Goal: Information Seeking & Learning: Learn about a topic

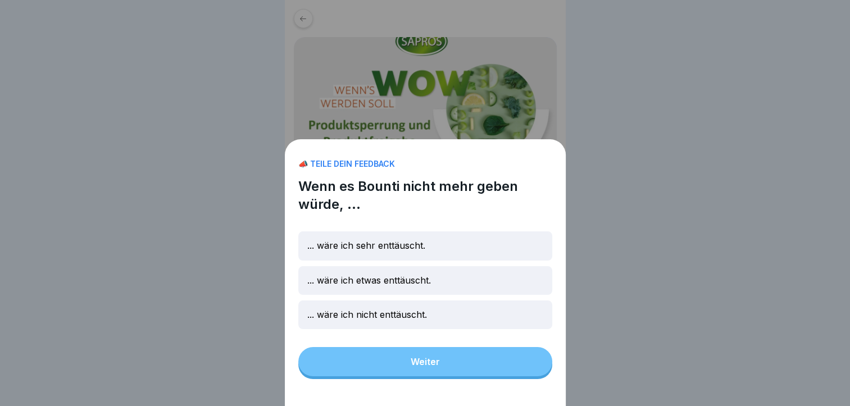
click at [623, 267] on div "📣 TEILE DEIN FEEDBACK Wenn es Bounti nicht mehr geben würde, ... ... wäre ich s…" at bounding box center [425, 203] width 850 height 406
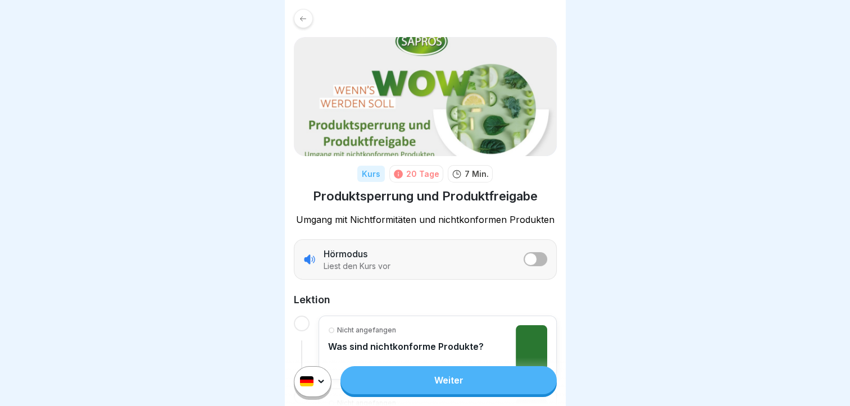
click at [302, 12] on div at bounding box center [303, 18] width 19 height 19
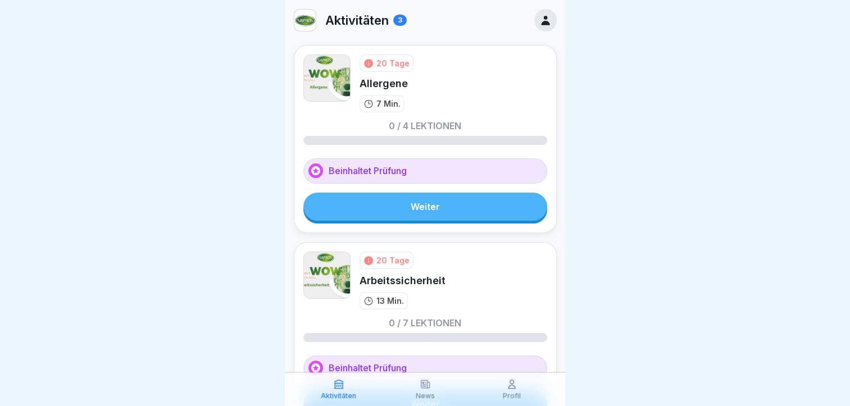
click at [422, 218] on link "Weiter" at bounding box center [425, 207] width 244 height 28
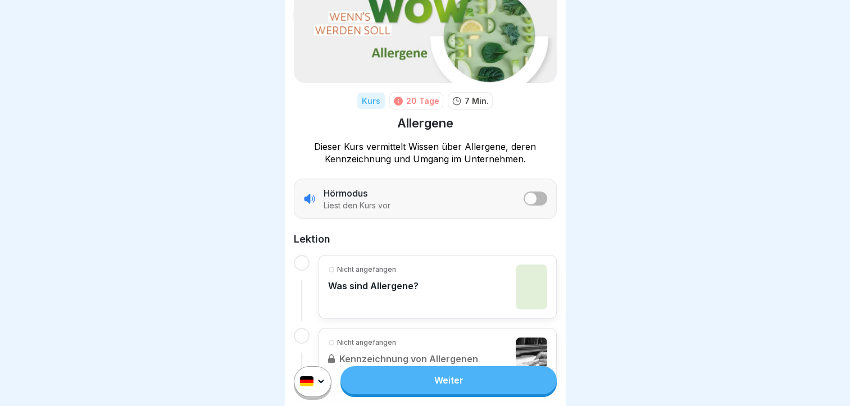
scroll to position [169, 0]
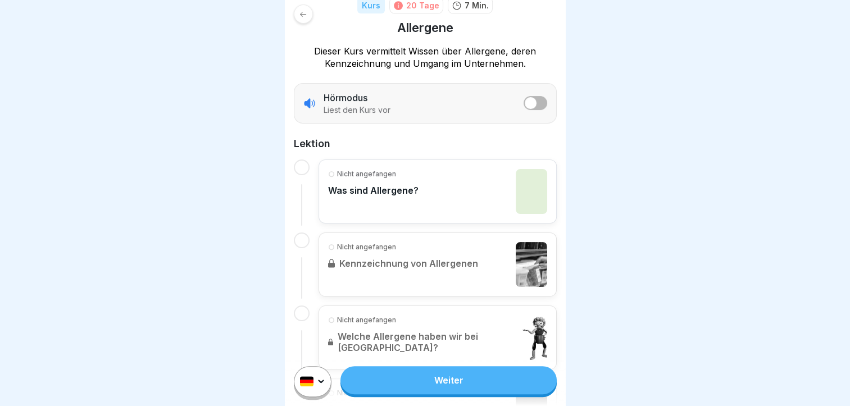
click at [438, 381] on link "Weiter" at bounding box center [448, 380] width 216 height 28
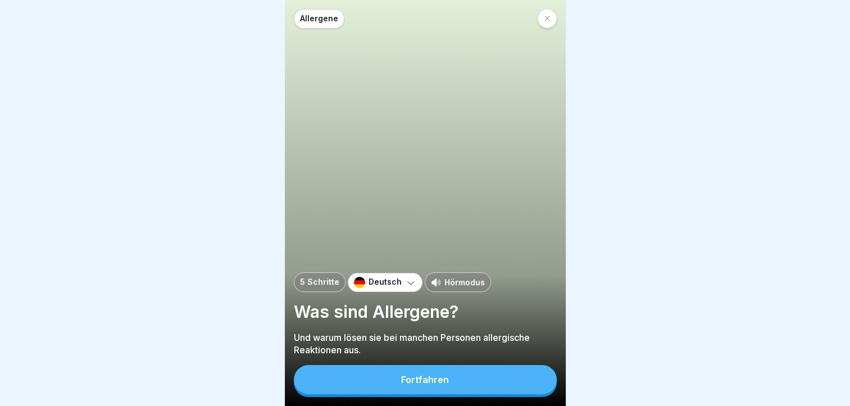
click at [458, 381] on button "Fortfahren" at bounding box center [425, 379] width 263 height 29
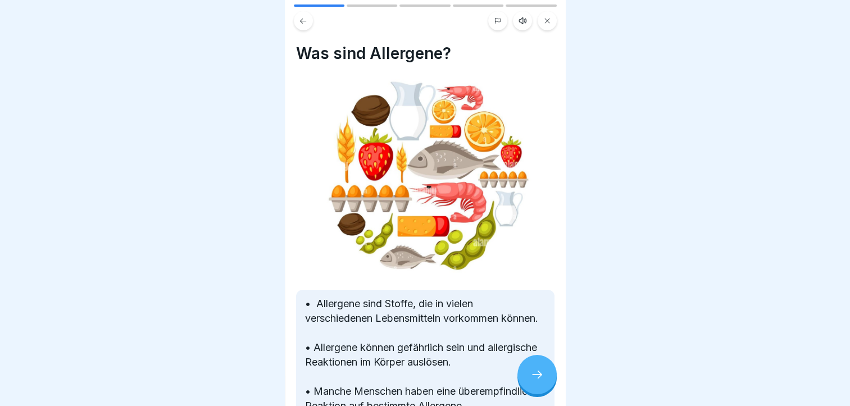
scroll to position [8, 0]
click at [533, 373] on icon at bounding box center [536, 374] width 13 height 13
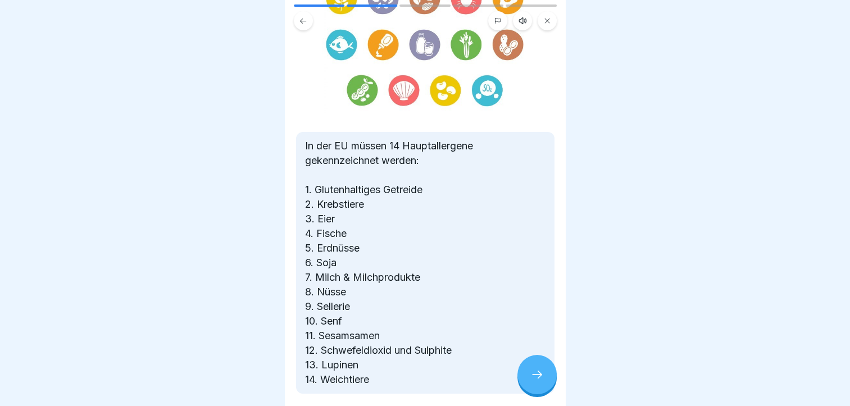
scroll to position [157, 0]
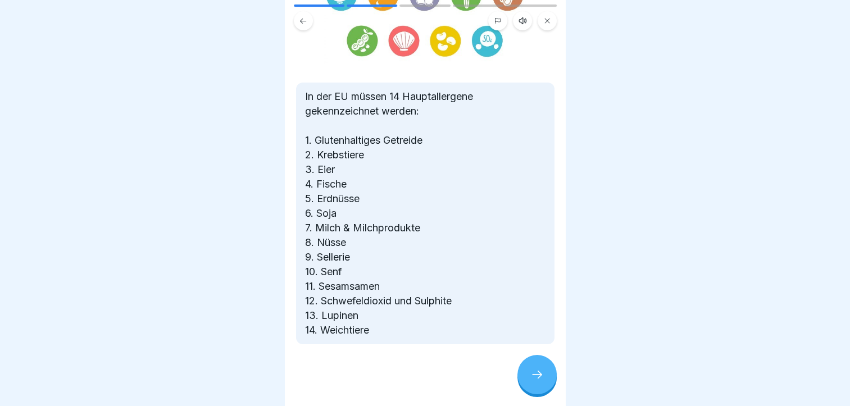
click at [531, 376] on icon at bounding box center [536, 374] width 13 height 13
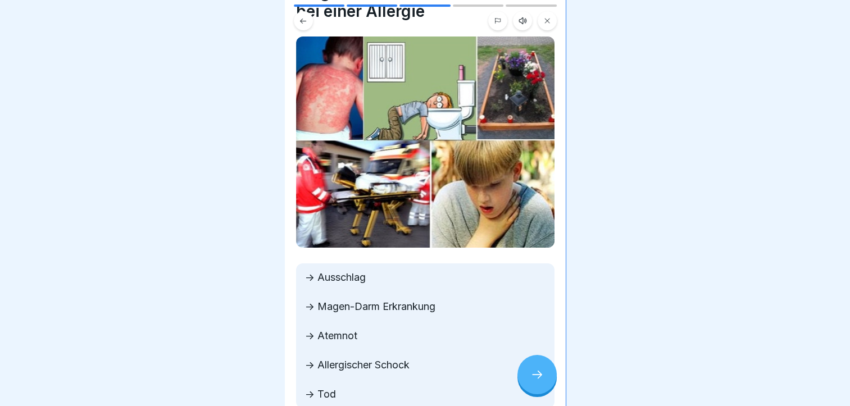
scroll to position [124, 0]
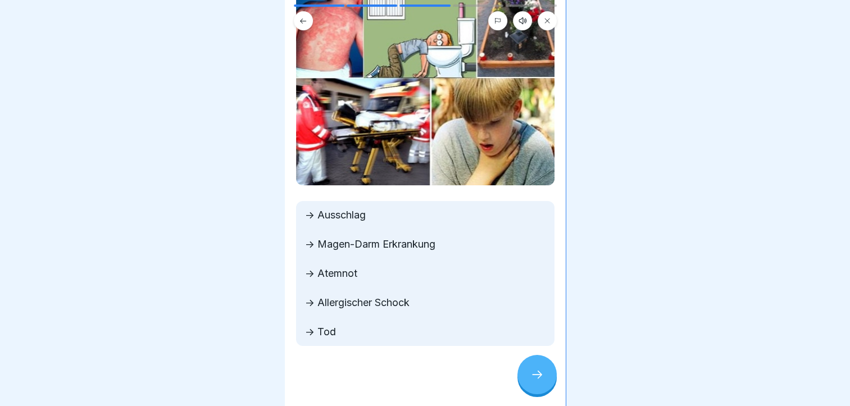
click at [536, 389] on div at bounding box center [536, 374] width 39 height 39
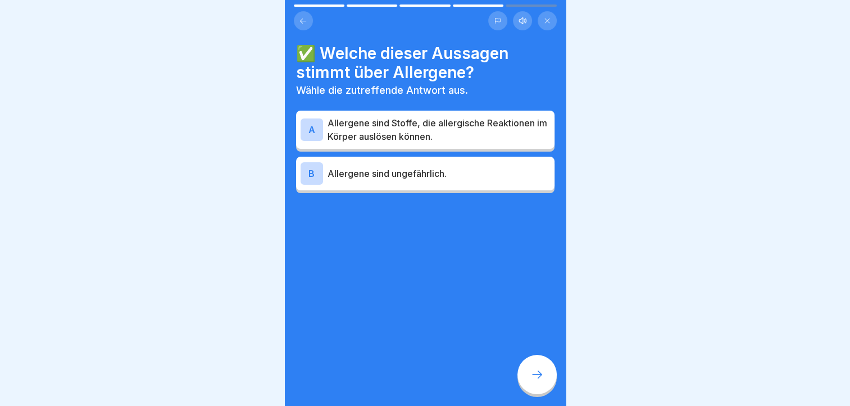
click at [421, 124] on p "Allergene sind Stoffe, die allergische Reaktionen im Körper auslösen können." at bounding box center [439, 129] width 222 height 27
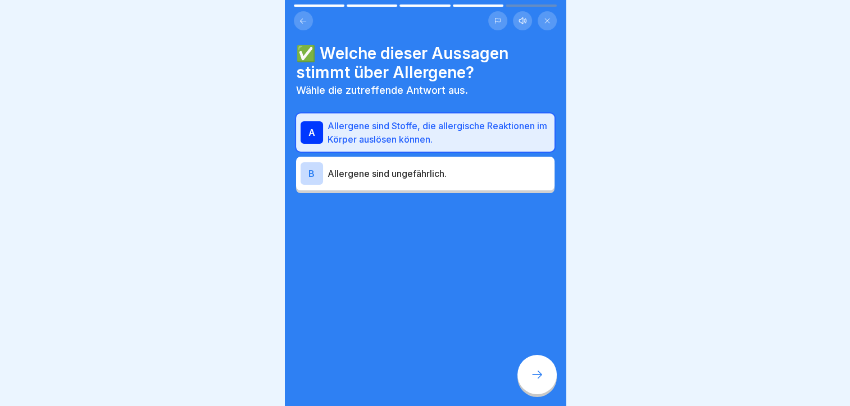
click at [533, 375] on icon at bounding box center [536, 374] width 13 height 13
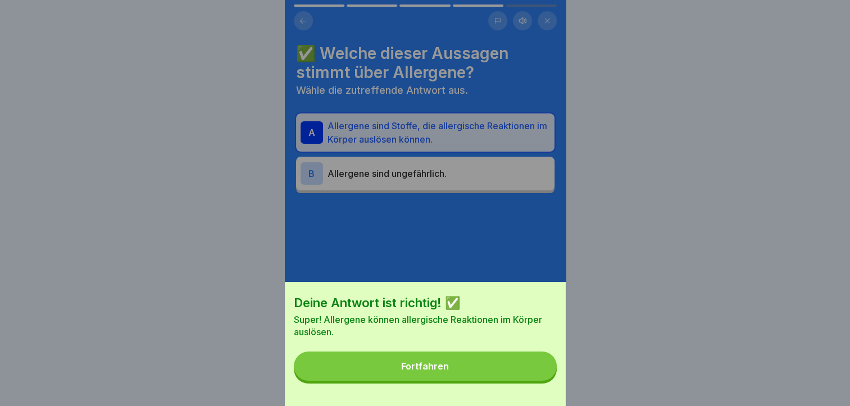
click at [503, 375] on button "Fortfahren" at bounding box center [425, 366] width 263 height 29
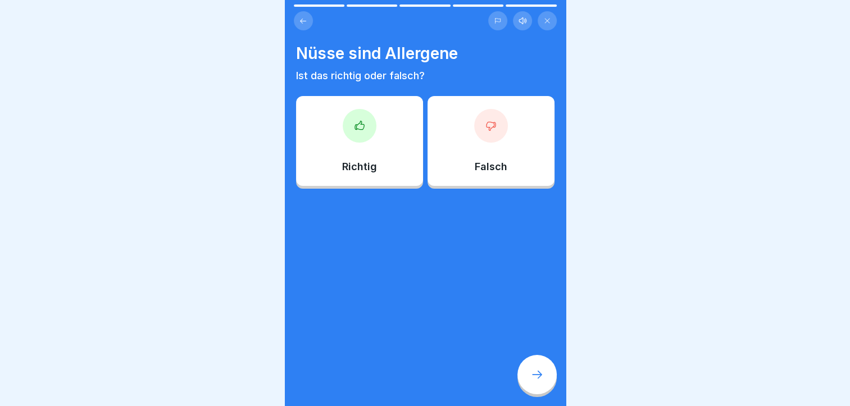
click at [343, 111] on div at bounding box center [360, 126] width 34 height 34
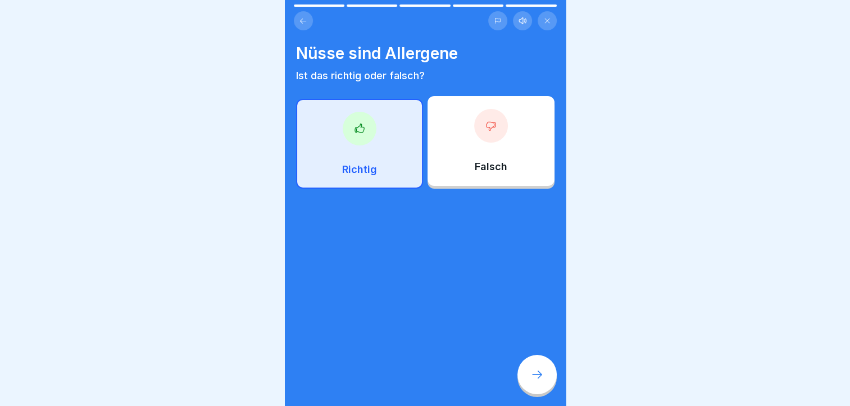
click at [534, 376] on icon at bounding box center [536, 374] width 13 height 13
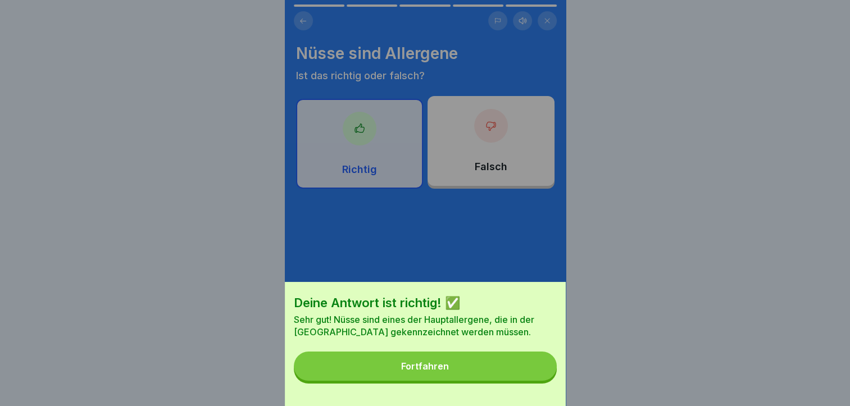
click at [495, 381] on button "Fortfahren" at bounding box center [425, 366] width 263 height 29
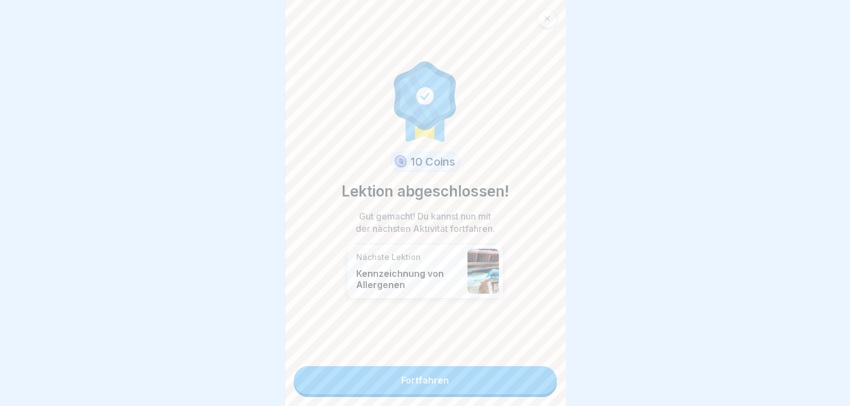
click at [488, 372] on link "Fortfahren" at bounding box center [425, 380] width 263 height 28
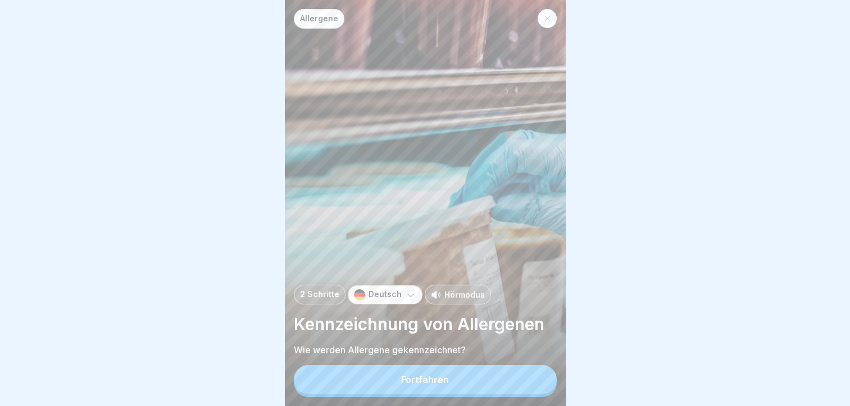
click at [488, 372] on div "Allergene 2 Schritte Deutsch Hörmodus Kennzeichnung von Allergenen Wie werden A…" at bounding box center [425, 203] width 281 height 406
click at [488, 389] on button "Fortfahren" at bounding box center [425, 379] width 263 height 29
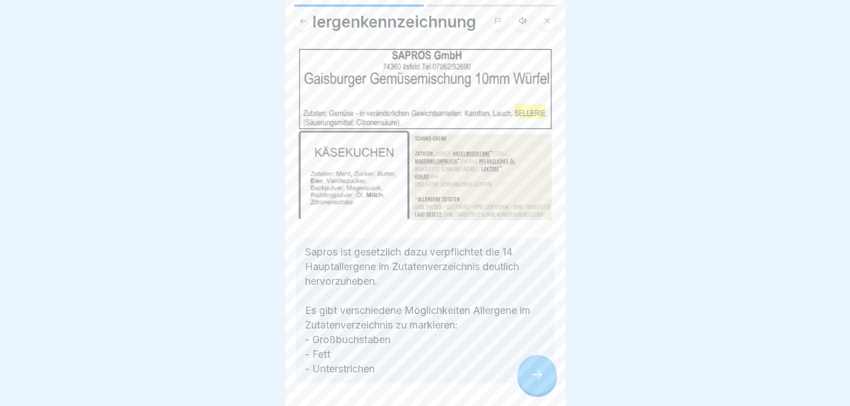
scroll to position [70, 0]
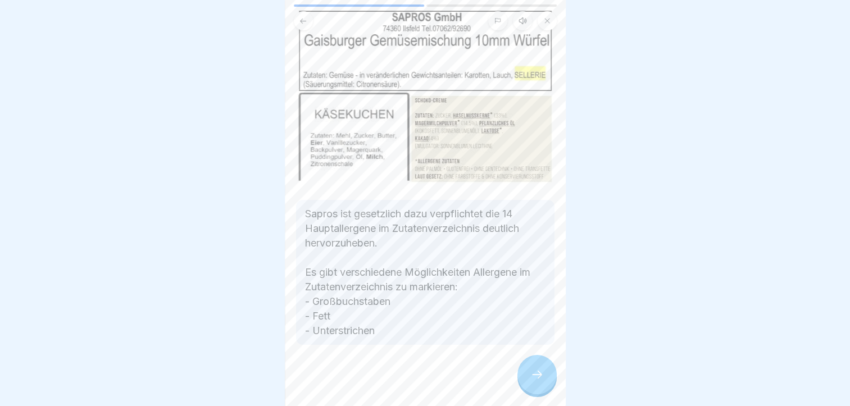
click at [542, 391] on div at bounding box center [536, 374] width 39 height 39
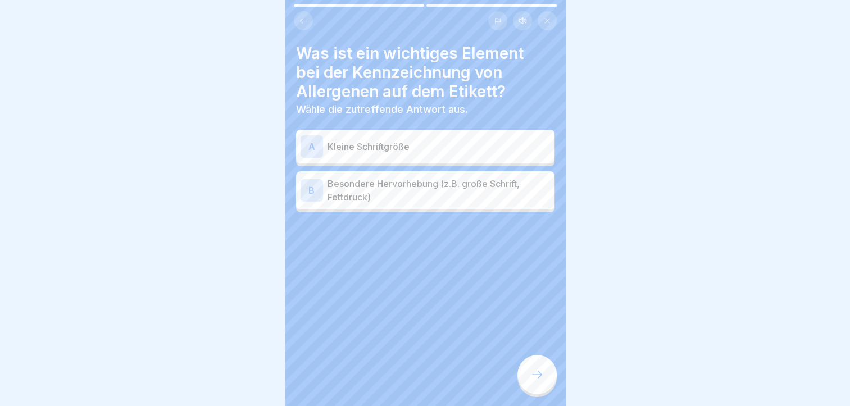
click at [447, 189] on p "Besondere Hervorhebung (z.B. große Schrift, Fettdruck)" at bounding box center [439, 190] width 222 height 27
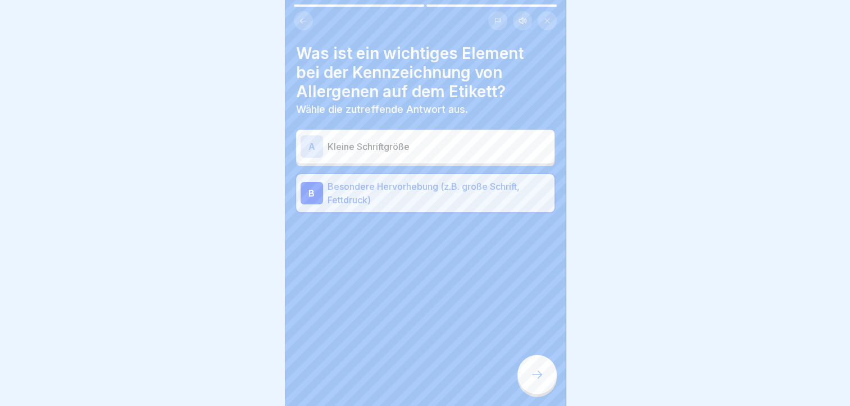
click at [537, 392] on div at bounding box center [536, 374] width 39 height 39
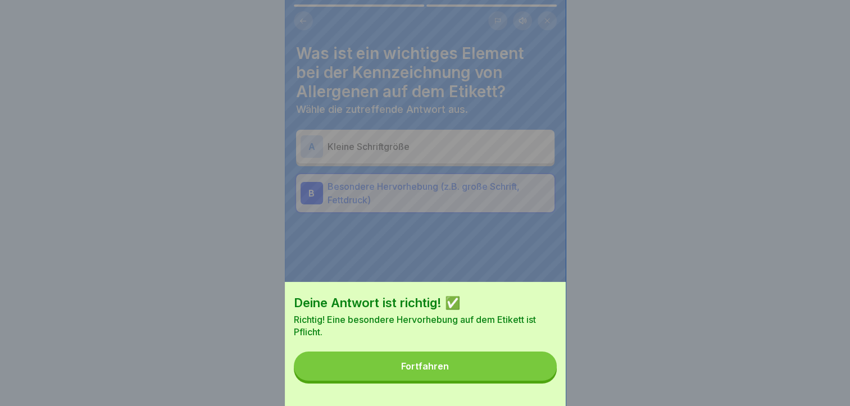
click at [537, 392] on div "Deine Antwort ist richtig! ✅ Richtig! Eine besondere Hervorhebung auf dem Etike…" at bounding box center [425, 344] width 281 height 124
click at [530, 353] on div "Deine Antwort ist richtig! ✅ Richtig! Eine besondere Hervorhebung auf dem Etike…" at bounding box center [425, 344] width 281 height 124
click at [530, 370] on button "Fortfahren" at bounding box center [425, 366] width 263 height 29
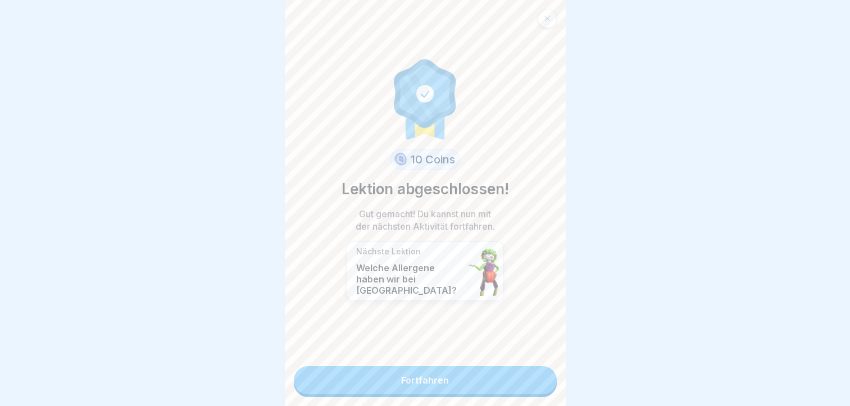
click at [526, 395] on div "10 Coins Lektion abgeschlossen! Gut gemacht! Du kannst nun mit der nächsten Akt…" at bounding box center [425, 203] width 281 height 406
click at [526, 384] on link "Fortfahren" at bounding box center [425, 380] width 263 height 28
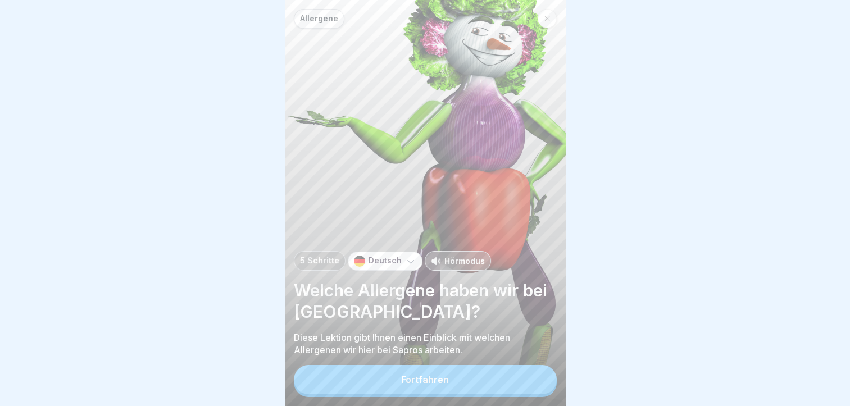
click at [526, 384] on button "Fortfahren" at bounding box center [425, 379] width 263 height 29
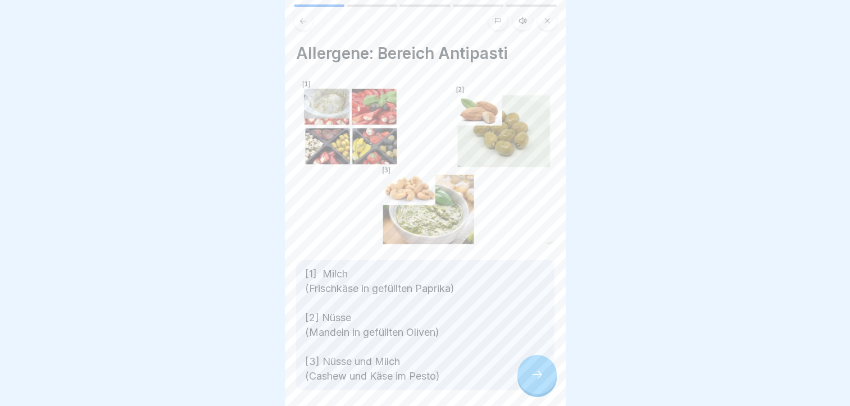
click at [553, 391] on div at bounding box center [536, 374] width 39 height 39
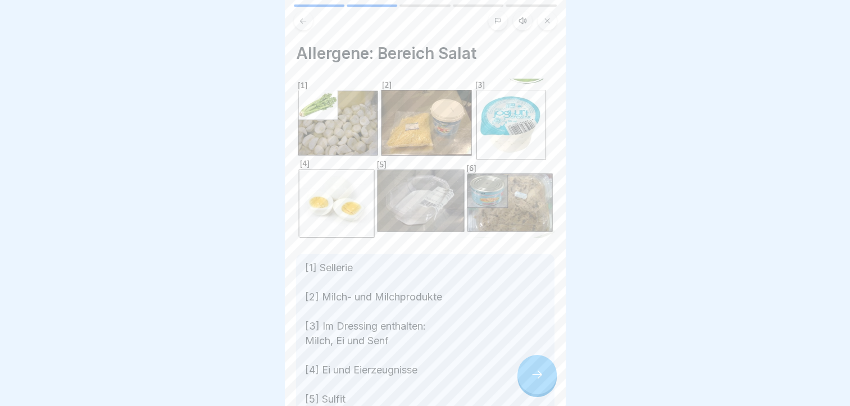
scroll to position [8, 0]
click at [539, 367] on div at bounding box center [536, 374] width 39 height 39
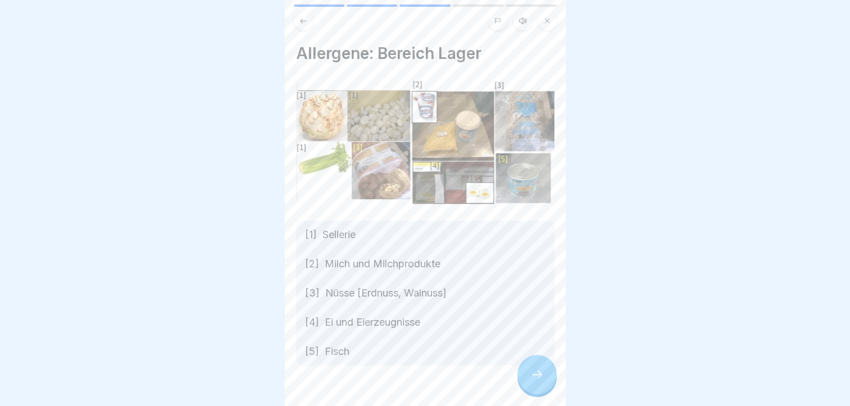
click at [539, 367] on div at bounding box center [536, 374] width 39 height 39
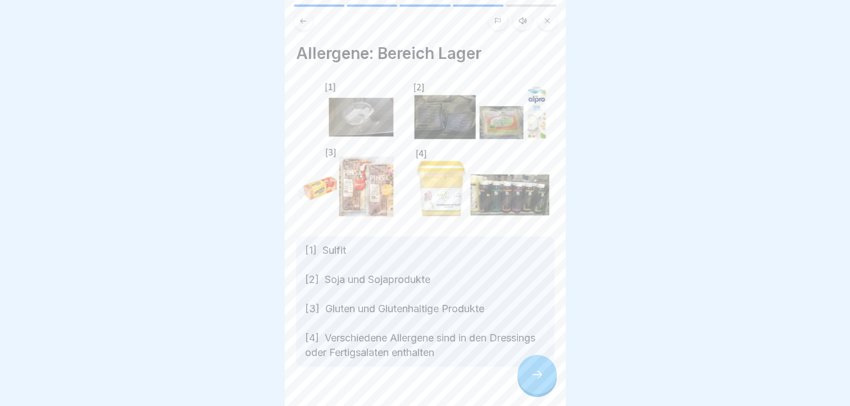
click at [543, 376] on icon at bounding box center [536, 374] width 13 height 13
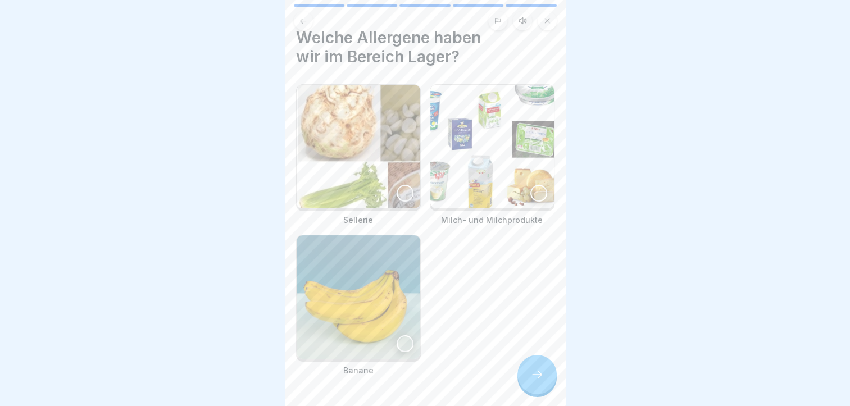
scroll to position [0, 0]
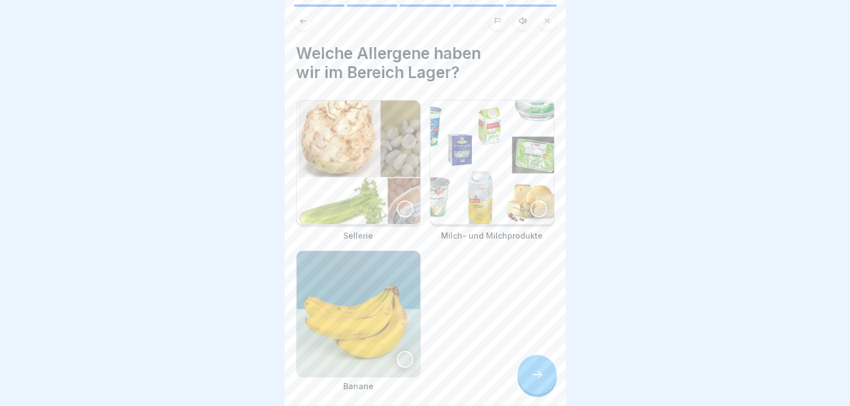
click at [493, 181] on img at bounding box center [492, 163] width 124 height 124
click at [538, 372] on icon at bounding box center [536, 374] width 13 height 13
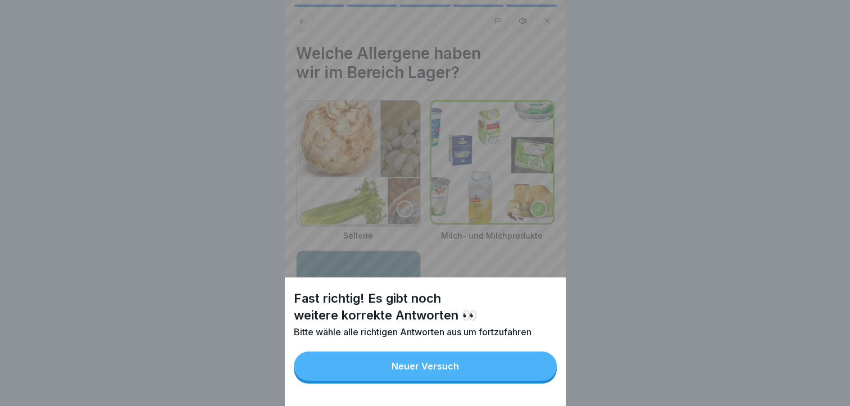
click at [434, 381] on button "Neuer Versuch" at bounding box center [425, 366] width 263 height 29
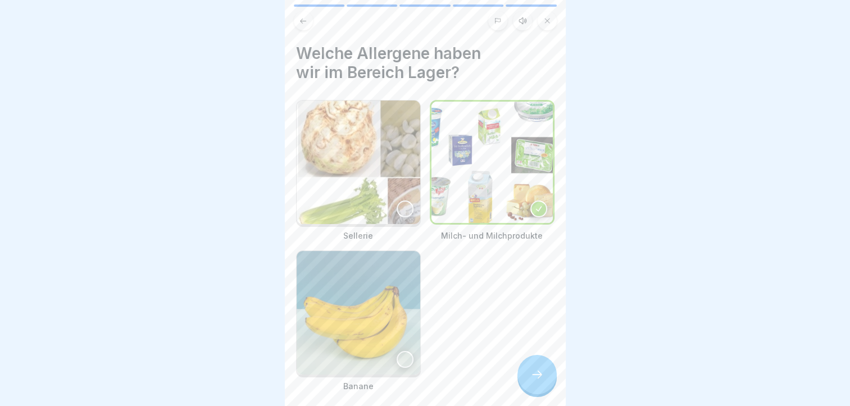
click at [407, 349] on img at bounding box center [359, 313] width 124 height 124
click at [407, 351] on div at bounding box center [405, 359] width 17 height 17
click at [405, 203] on img at bounding box center [359, 163] width 124 height 124
click at [534, 379] on icon at bounding box center [536, 374] width 13 height 13
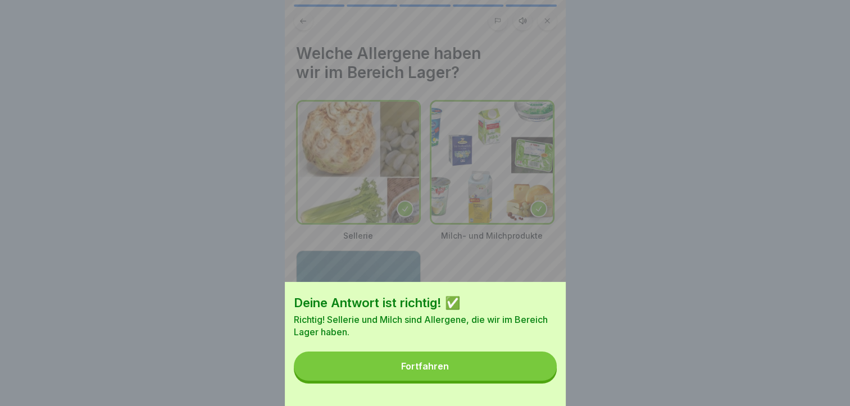
click at [534, 379] on button "Fortfahren" at bounding box center [425, 366] width 263 height 29
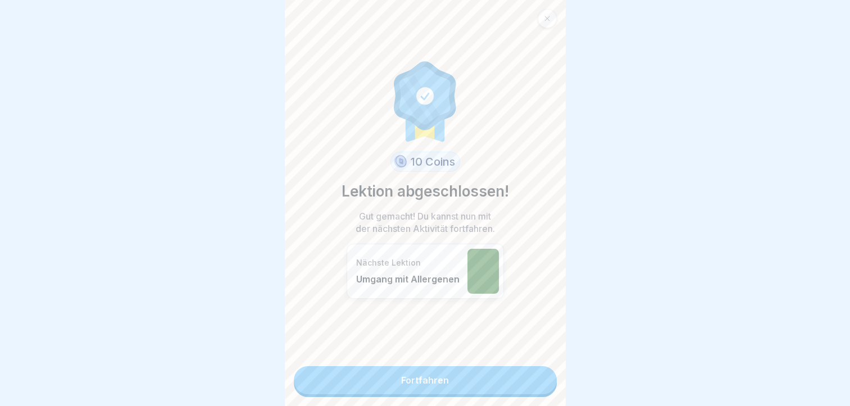
click at [534, 379] on link "Fortfahren" at bounding box center [425, 380] width 263 height 28
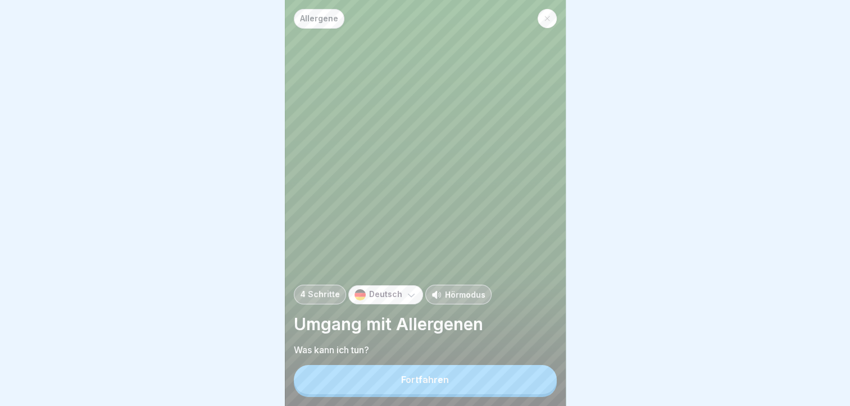
click at [531, 376] on button "Fortfahren" at bounding box center [425, 379] width 263 height 29
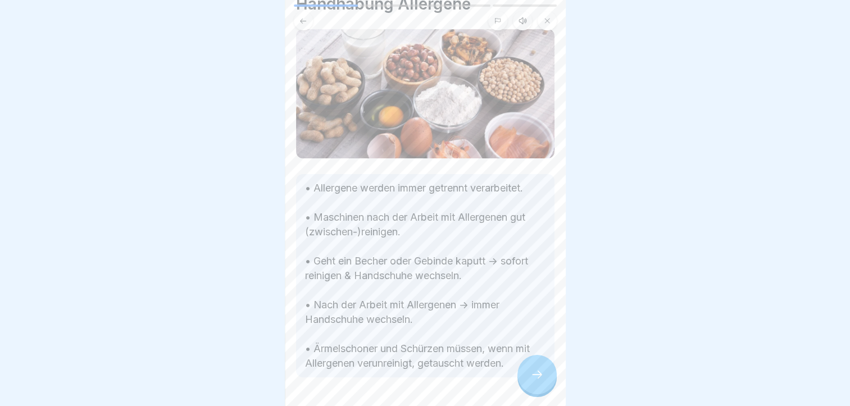
scroll to position [84, 0]
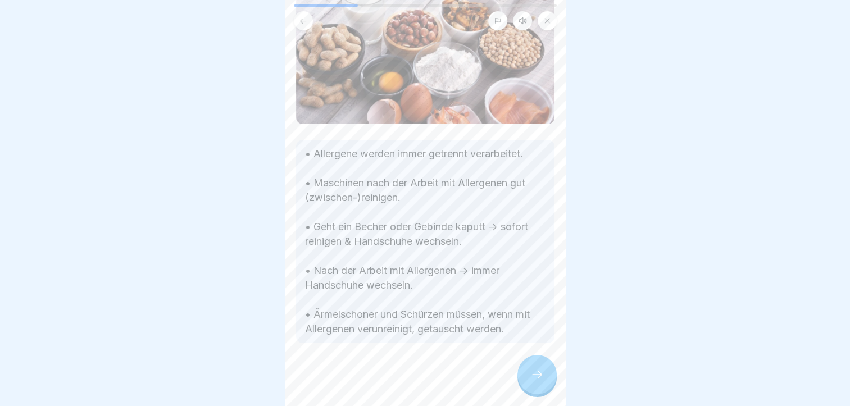
click at [537, 378] on div at bounding box center [536, 374] width 39 height 39
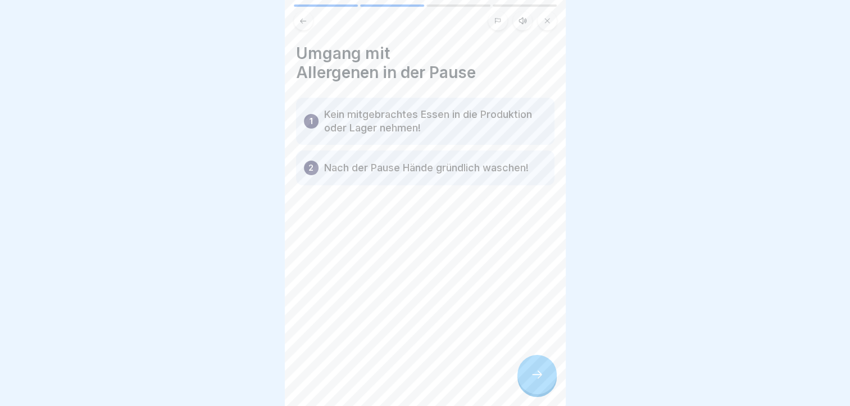
click at [534, 374] on div at bounding box center [536, 374] width 39 height 39
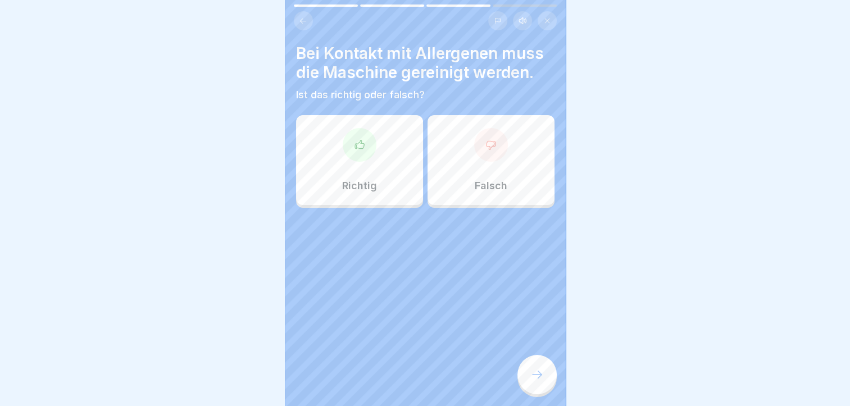
click at [377, 171] on div "Richtig" at bounding box center [359, 160] width 127 height 90
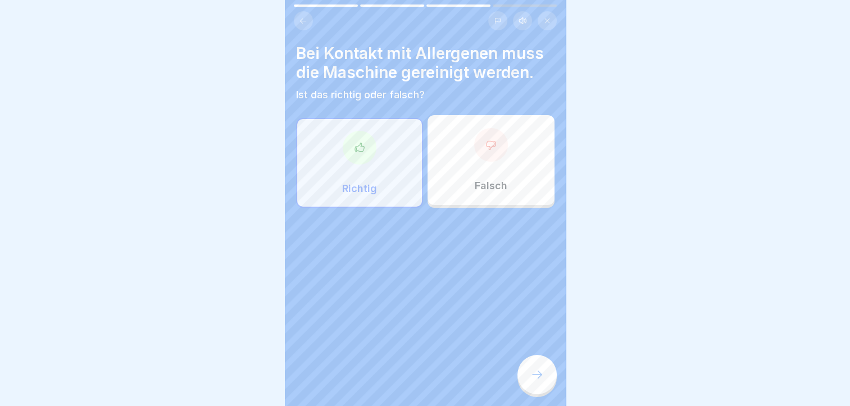
click at [544, 380] on div at bounding box center [536, 374] width 39 height 39
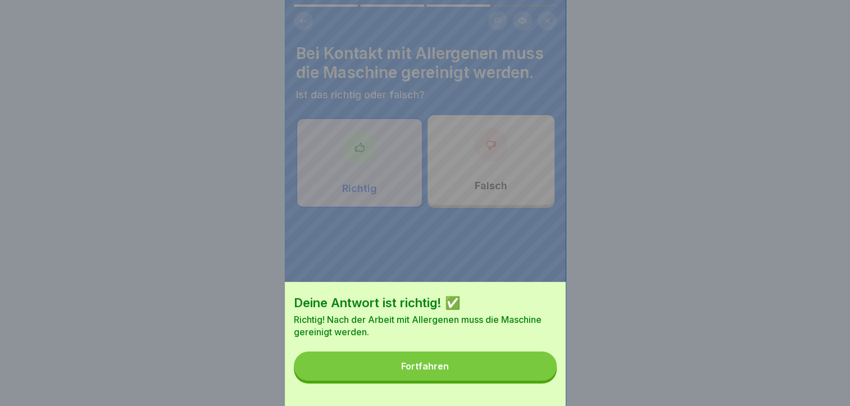
click at [511, 381] on button "Fortfahren" at bounding box center [425, 366] width 263 height 29
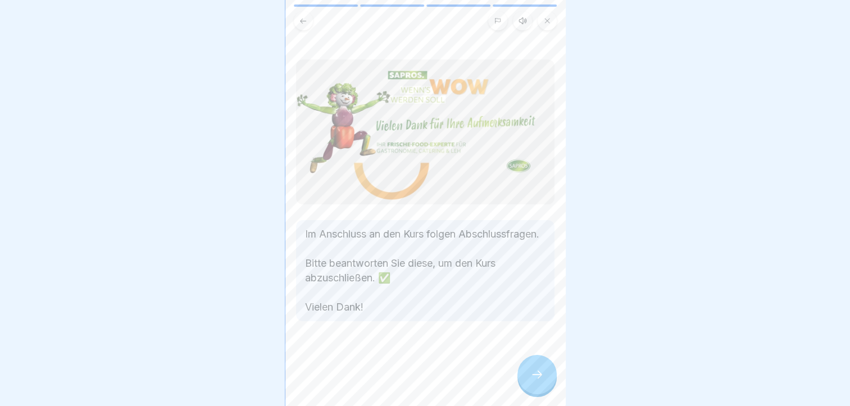
click at [521, 379] on div at bounding box center [536, 374] width 39 height 39
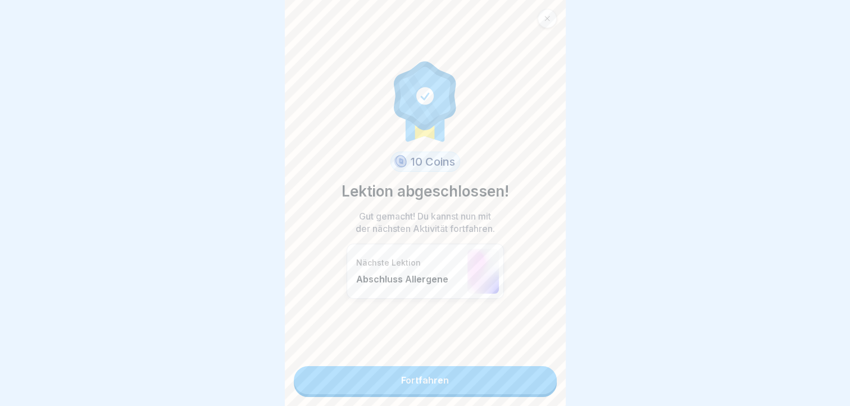
click at [521, 379] on link "Fortfahren" at bounding box center [425, 380] width 263 height 28
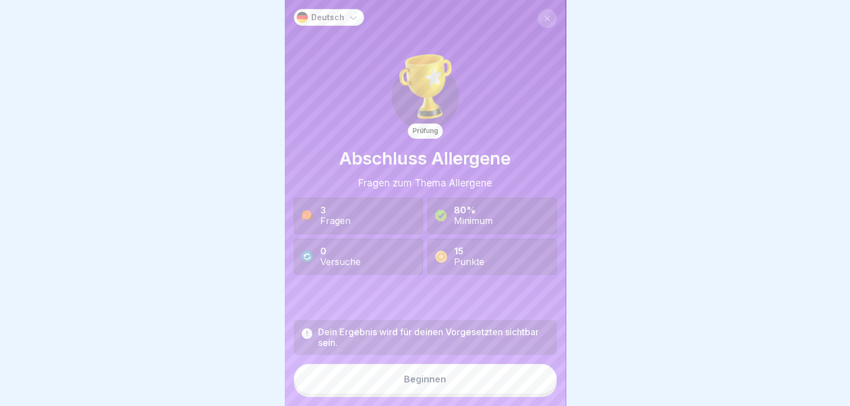
click at [521, 379] on button "Beginnen" at bounding box center [425, 379] width 263 height 30
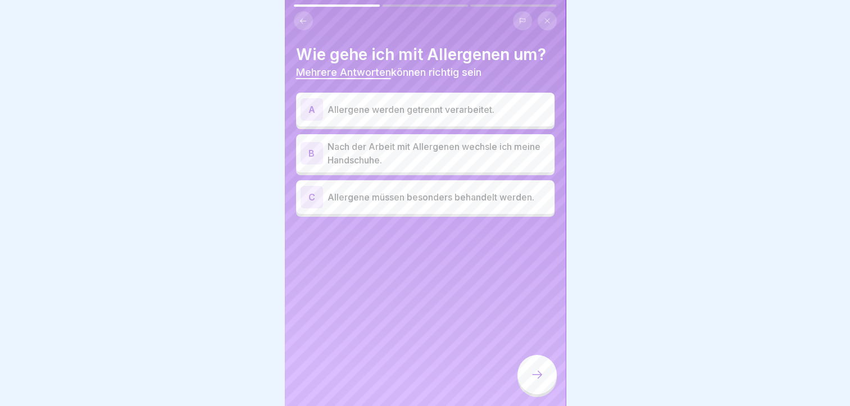
click at [374, 107] on p "Allergene werden getrennt verarbeitet." at bounding box center [439, 109] width 222 height 13
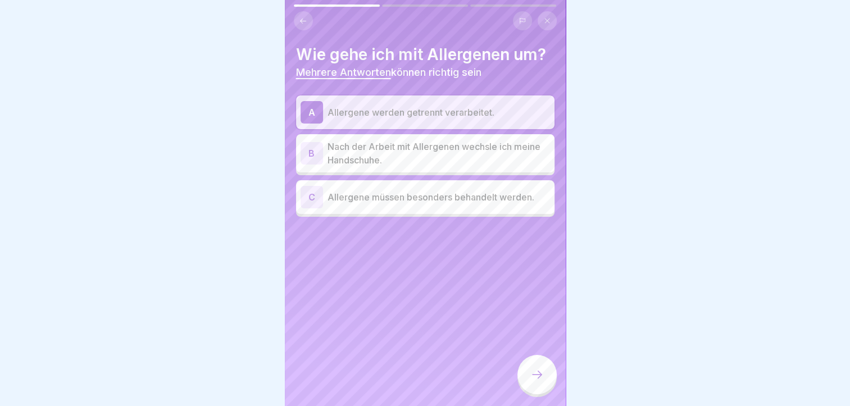
click at [366, 154] on p "Nach der Arbeit mit Allergenen wechsle ich meine Handschuhe." at bounding box center [439, 153] width 222 height 27
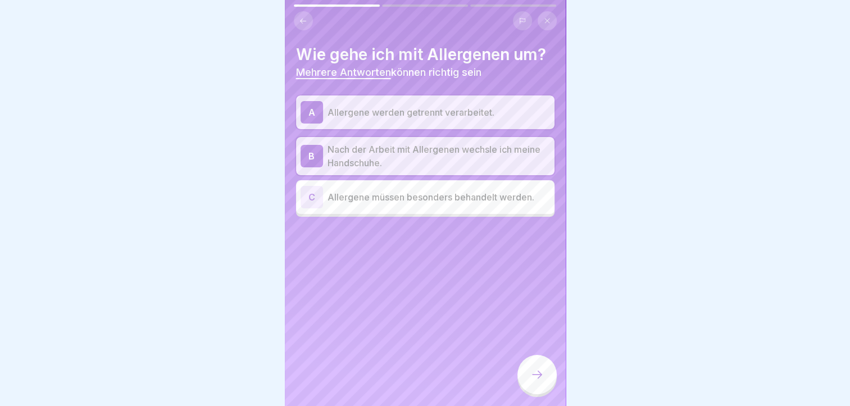
click at [378, 188] on div "C Allergene müssen besonders behandelt werden." at bounding box center [425, 197] width 249 height 22
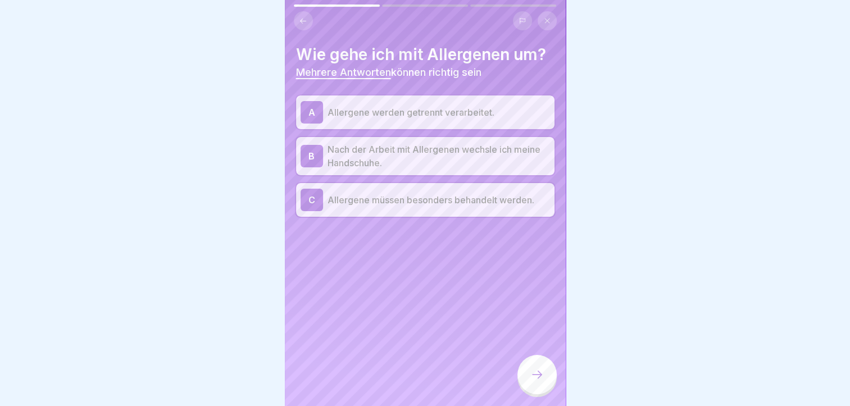
click at [538, 377] on div at bounding box center [536, 374] width 39 height 39
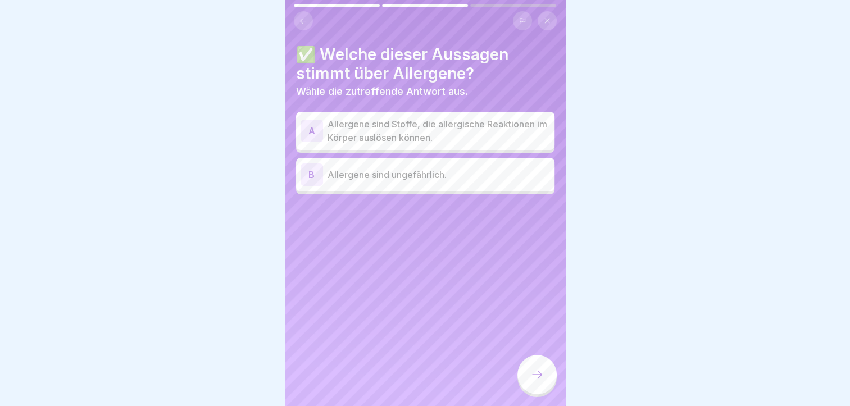
click at [434, 135] on p "Allergene sind Stoffe, die allergische Reaktionen im Körper auslösen können." at bounding box center [439, 130] width 222 height 27
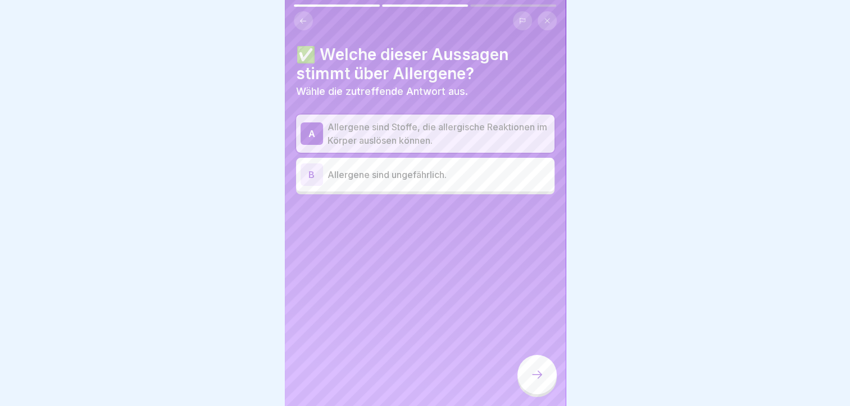
click at [532, 381] on icon at bounding box center [536, 374] width 13 height 13
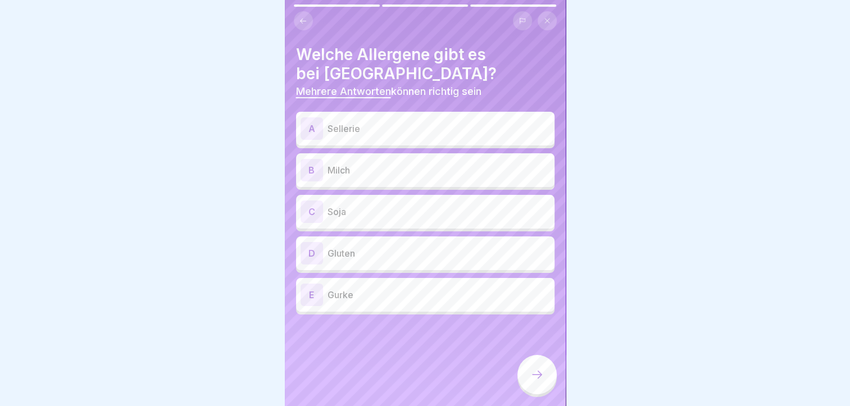
click at [379, 131] on p "Sellerie" at bounding box center [439, 128] width 222 height 13
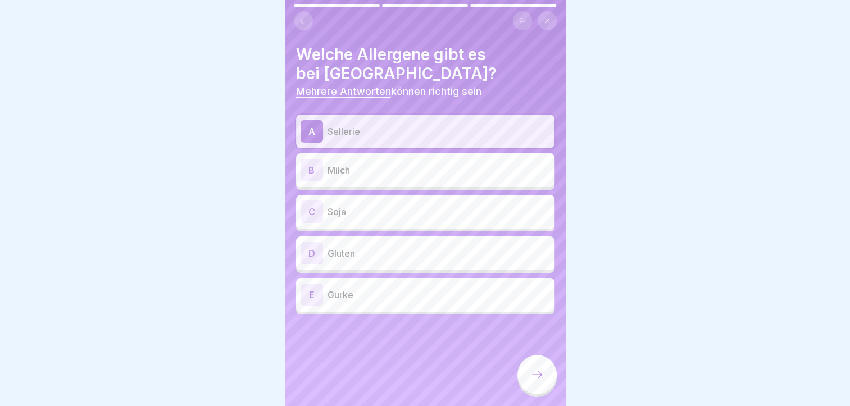
click at [384, 176] on p "Milch" at bounding box center [439, 169] width 222 height 13
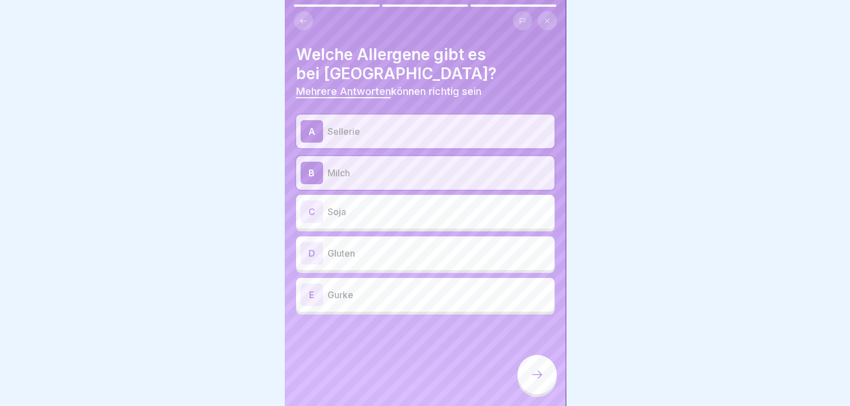
click at [388, 208] on p "Soja" at bounding box center [439, 211] width 222 height 13
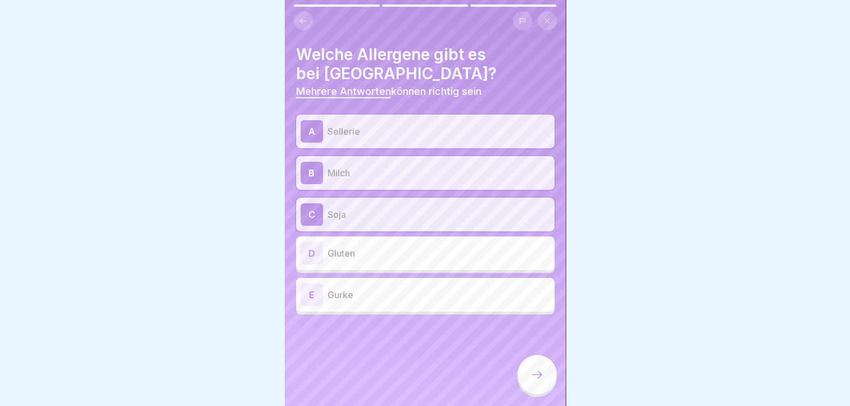
click at [392, 247] on p "Gluten" at bounding box center [439, 253] width 222 height 13
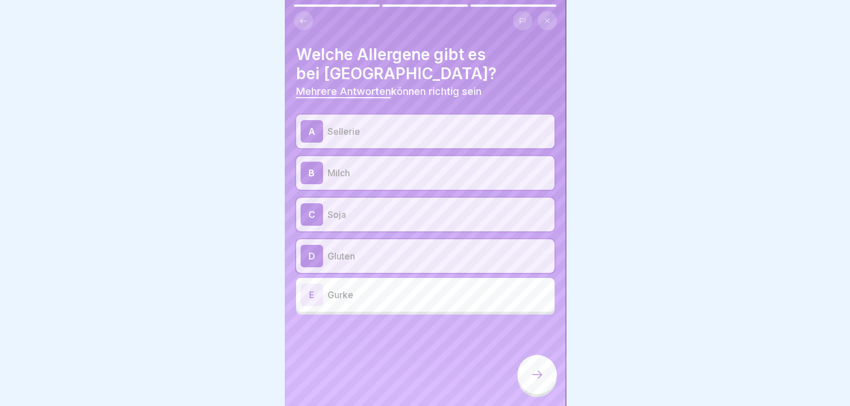
click at [533, 376] on div at bounding box center [536, 374] width 39 height 39
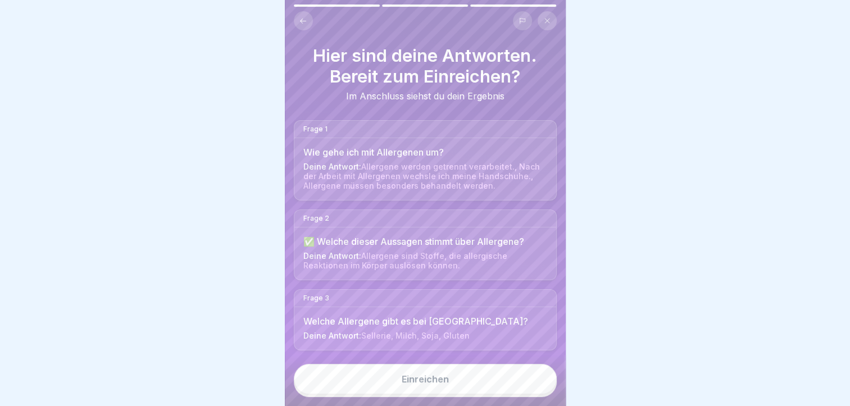
click at [517, 388] on button "Einreichen" at bounding box center [425, 379] width 263 height 30
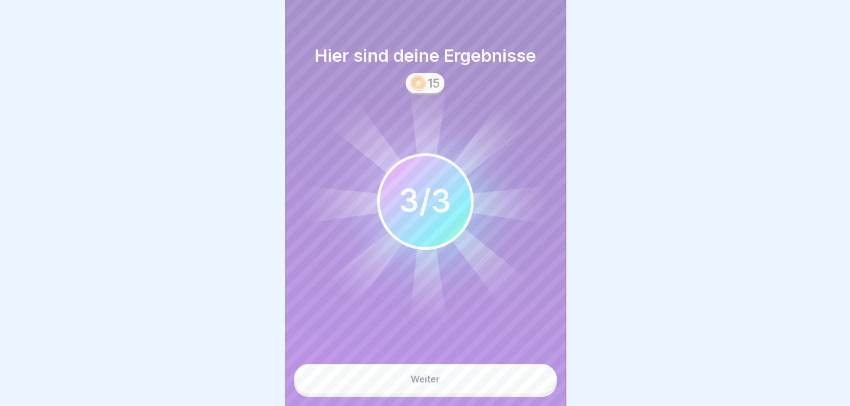
click at [517, 388] on button "Weiter" at bounding box center [425, 379] width 263 height 30
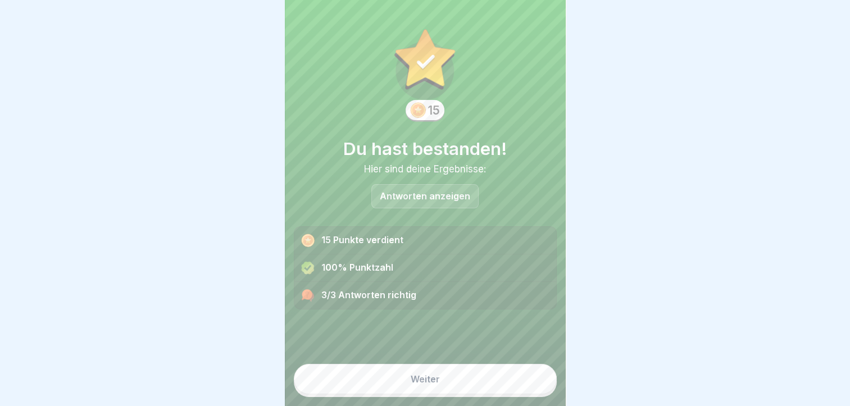
click at [517, 388] on button "Weiter" at bounding box center [425, 379] width 263 height 30
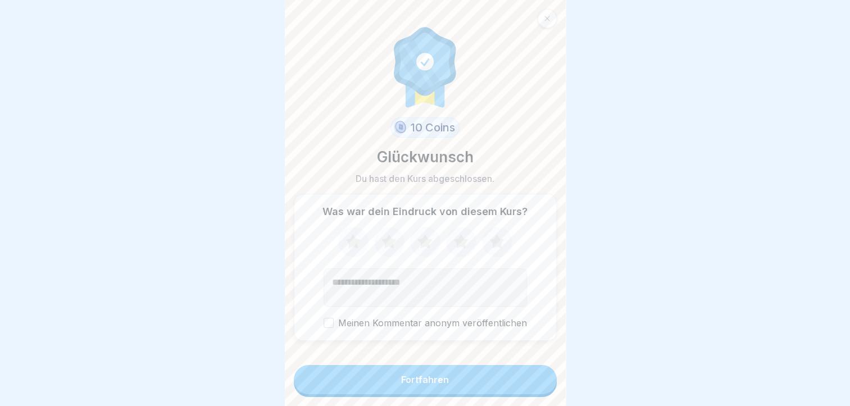
click at [517, 388] on button "Fortfahren" at bounding box center [425, 379] width 263 height 29
